Goal: Task Accomplishment & Management: Use online tool/utility

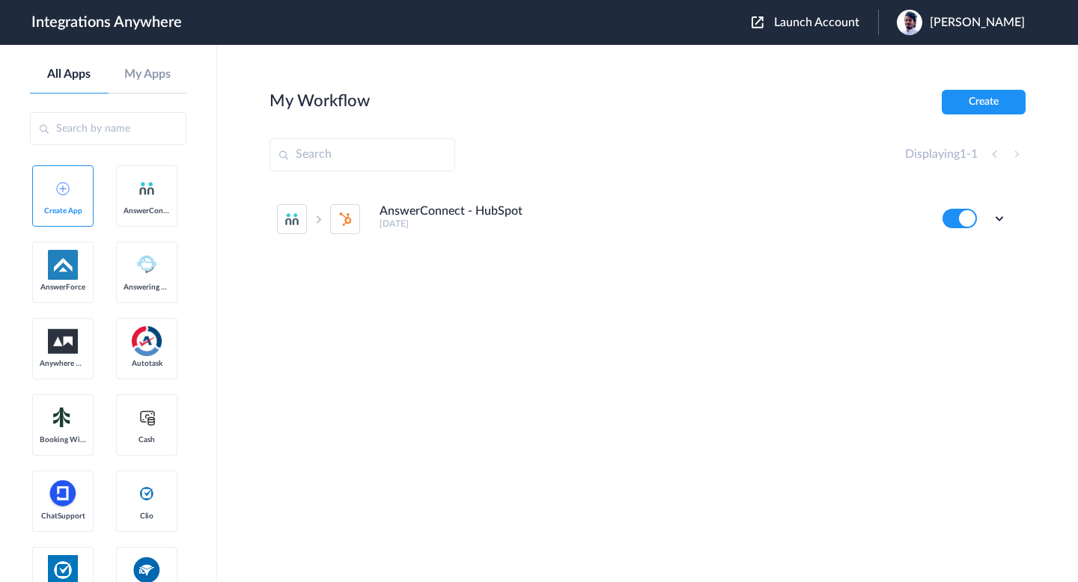
click at [825, 27] on span "Launch Account" at bounding box center [816, 22] width 85 height 12
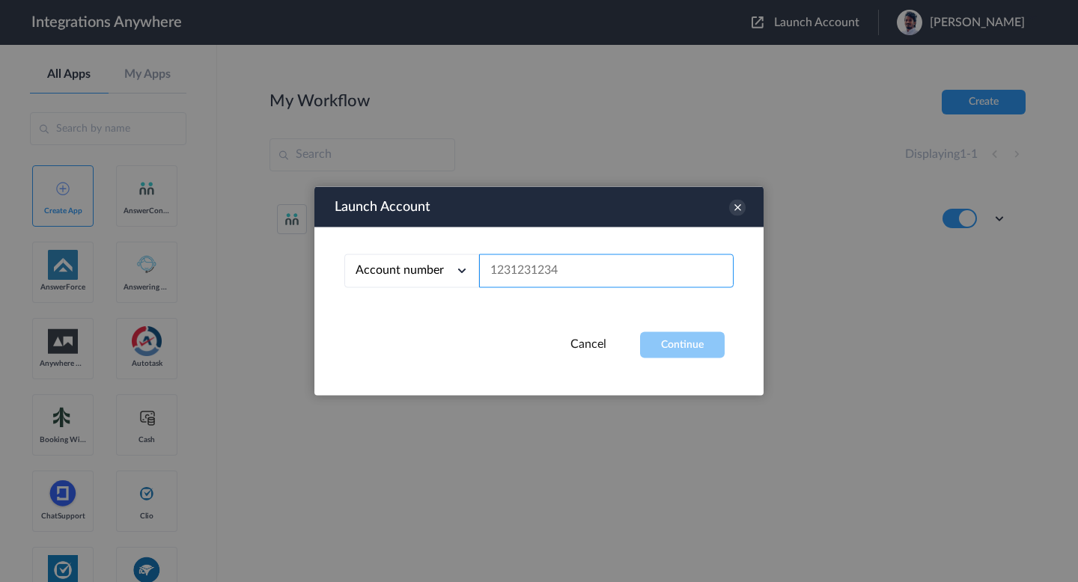
click at [623, 271] on input "text" at bounding box center [606, 271] width 254 height 34
paste input "8669703565"
type input "8669703565"
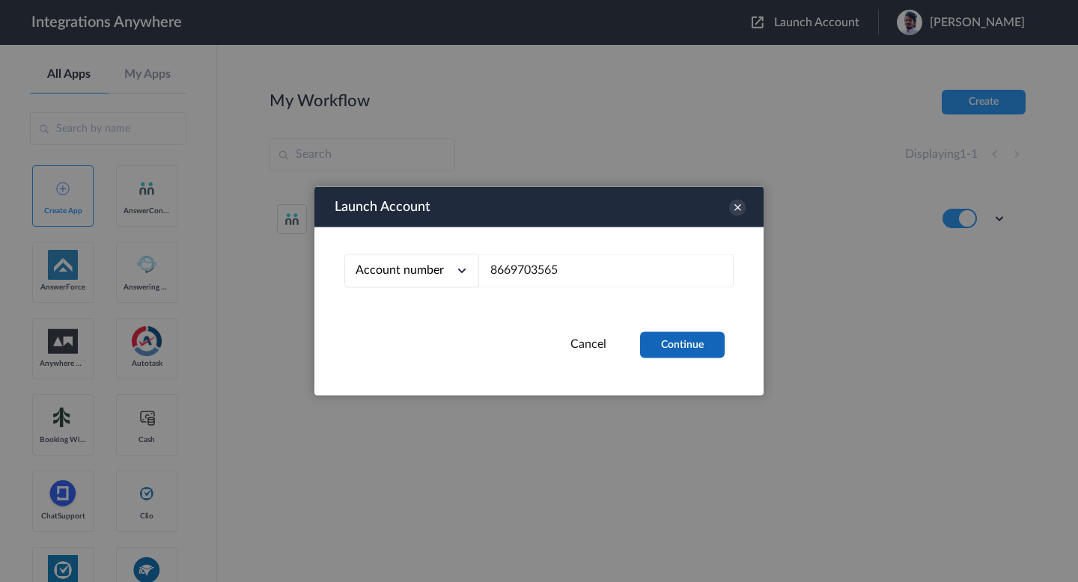
click at [660, 342] on button "Continue" at bounding box center [682, 345] width 85 height 26
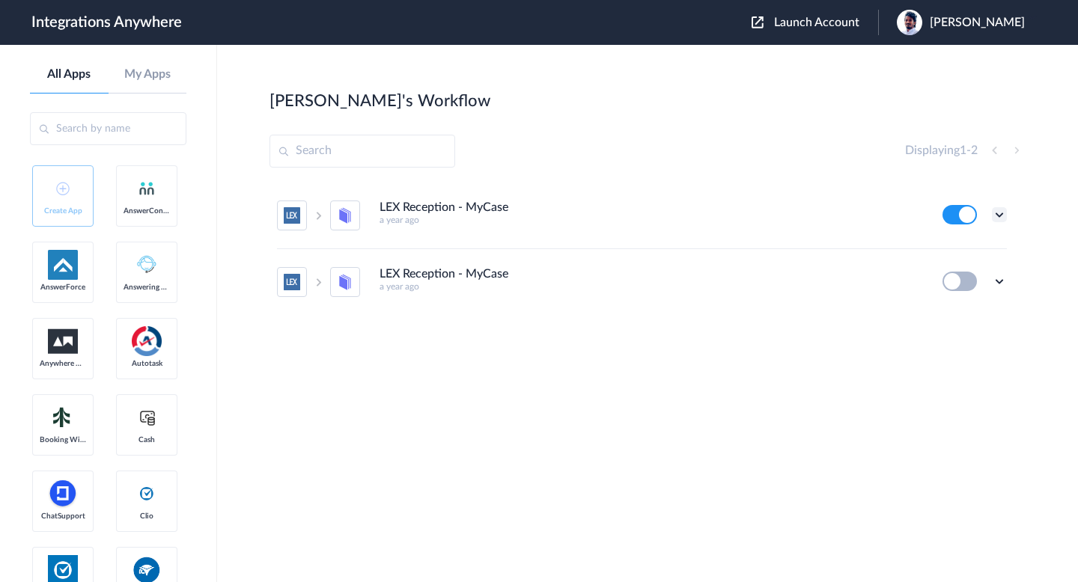
click at [998, 219] on icon at bounding box center [999, 214] width 15 height 15
click at [960, 246] on li "Edit" at bounding box center [957, 250] width 97 height 28
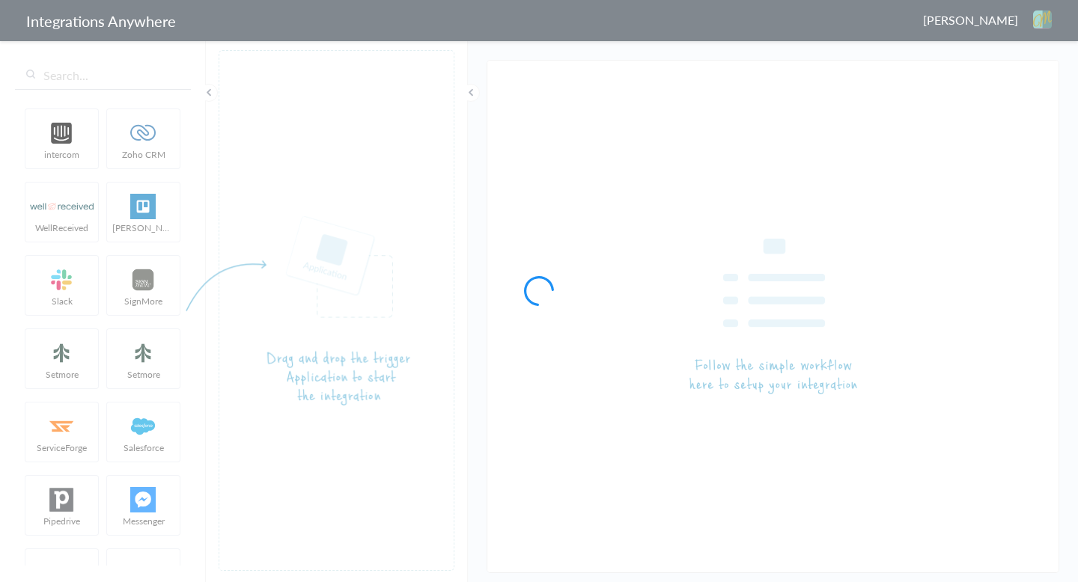
type input "LEX Reception - MyCase"
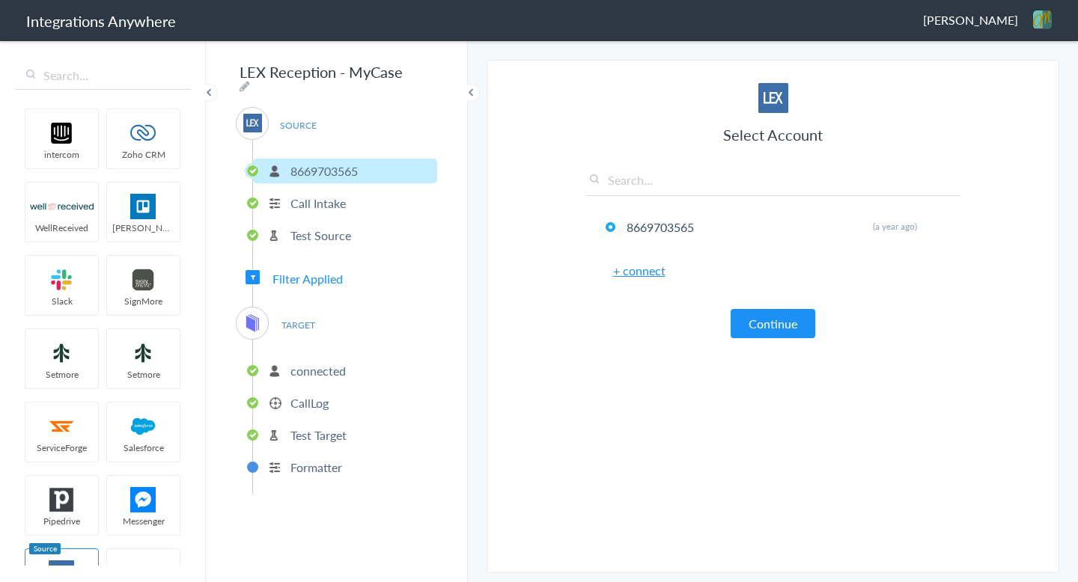
click at [326, 195] on p "Call Intake" at bounding box center [317, 203] width 55 height 17
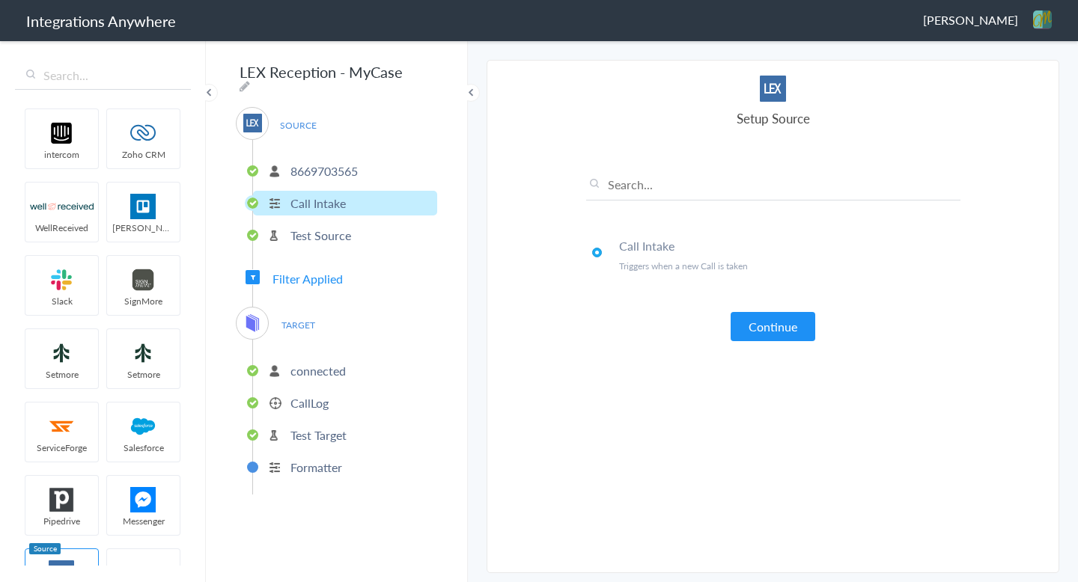
click at [320, 223] on li "Test Source" at bounding box center [345, 235] width 184 height 25
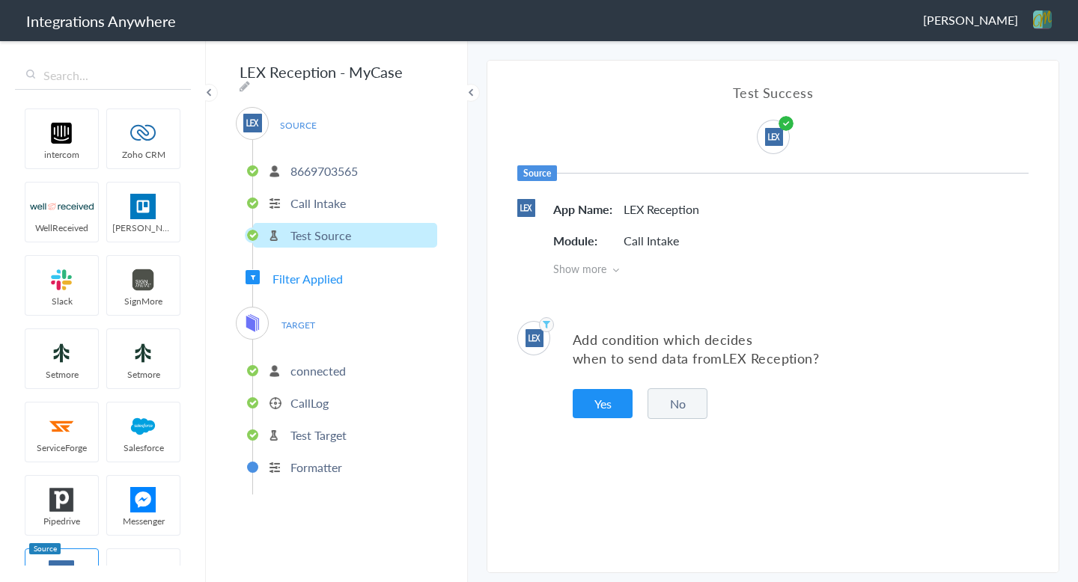
click at [301, 273] on span "Filter Applied" at bounding box center [307, 278] width 70 height 17
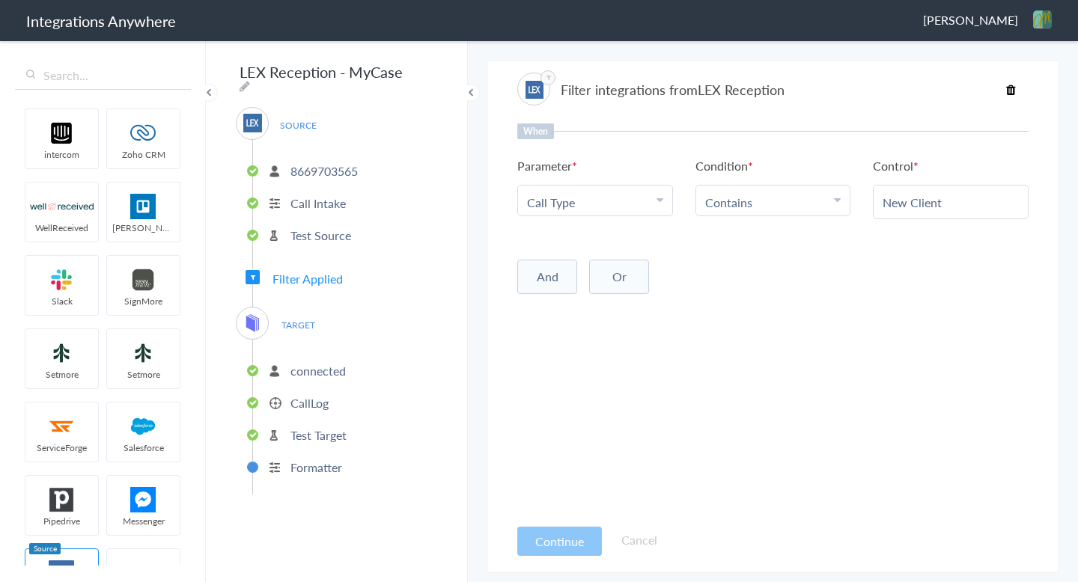
click at [290, 362] on p "connected" at bounding box center [317, 370] width 55 height 17
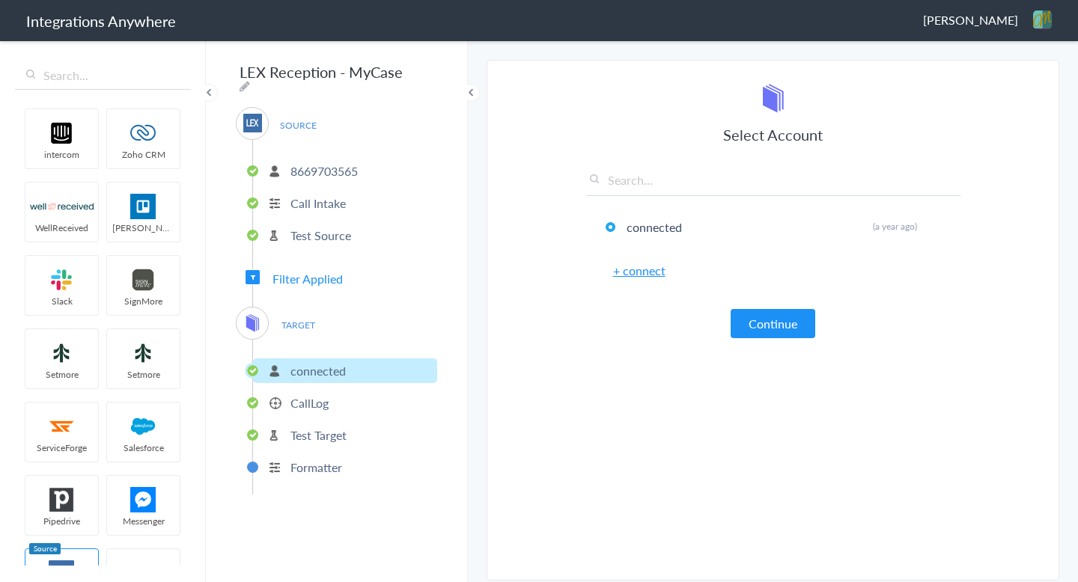
click at [290, 394] on p "CallLog" at bounding box center [309, 402] width 38 height 17
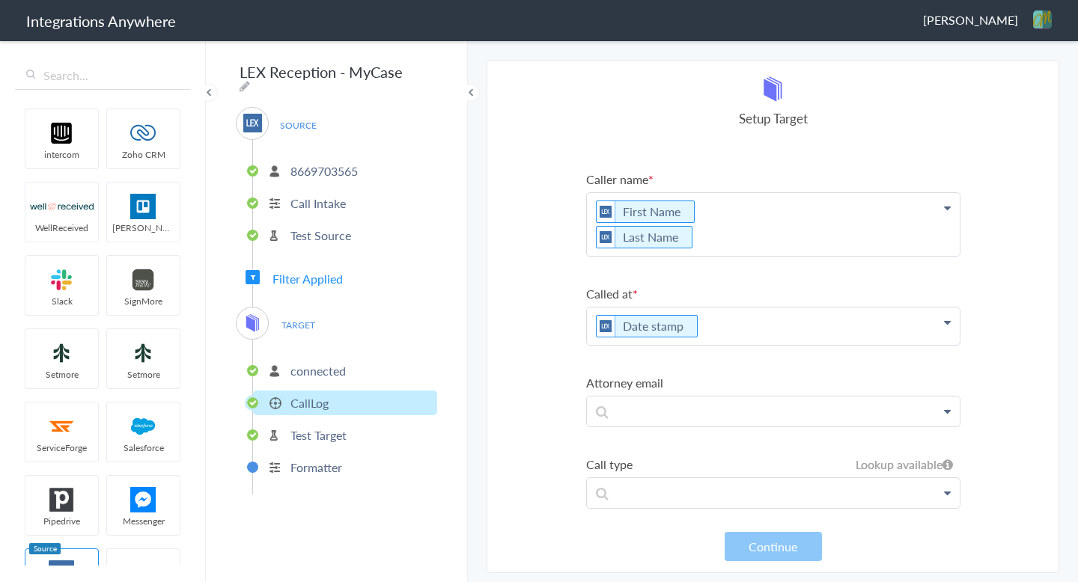
scroll to position [287, 0]
click at [323, 431] on p "Test Target" at bounding box center [318, 435] width 56 height 17
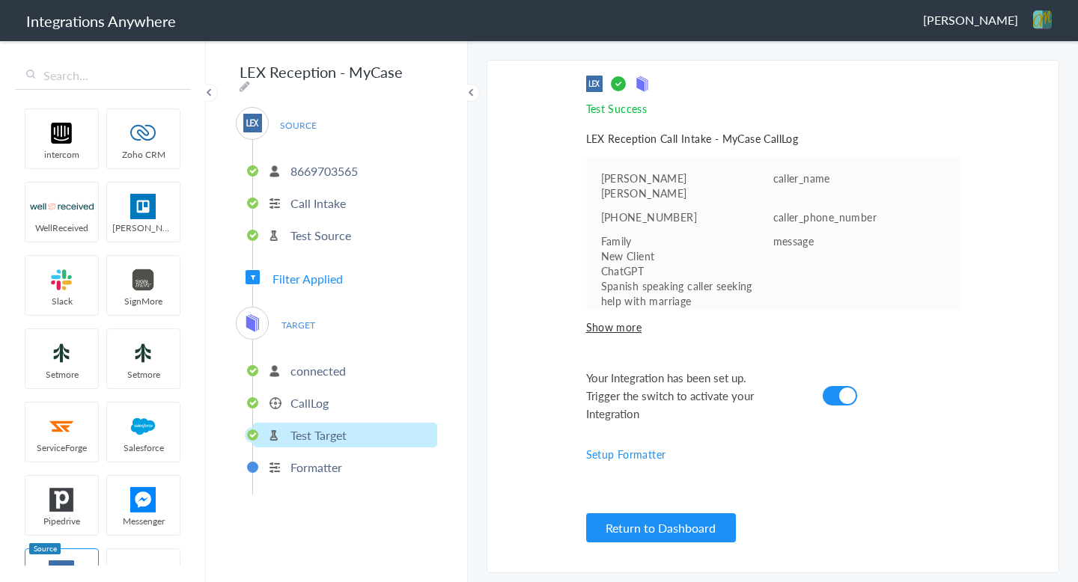
click at [330, 473] on li "Formatter" at bounding box center [345, 467] width 184 height 25
